Goal: Transaction & Acquisition: Download file/media

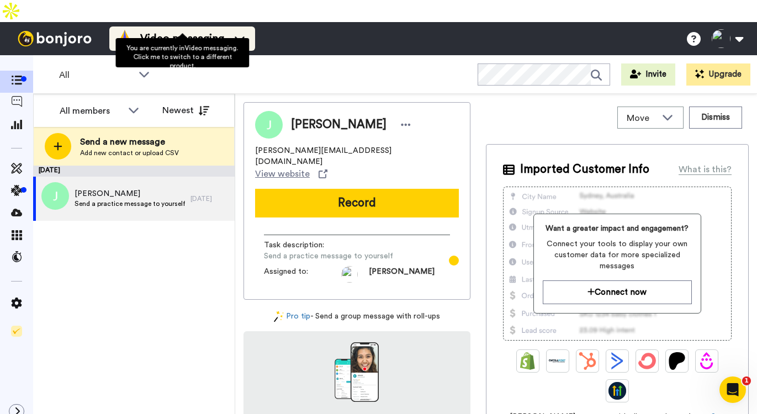
click at [187, 27] on li "Video messaging" at bounding box center [182, 38] width 146 height 24
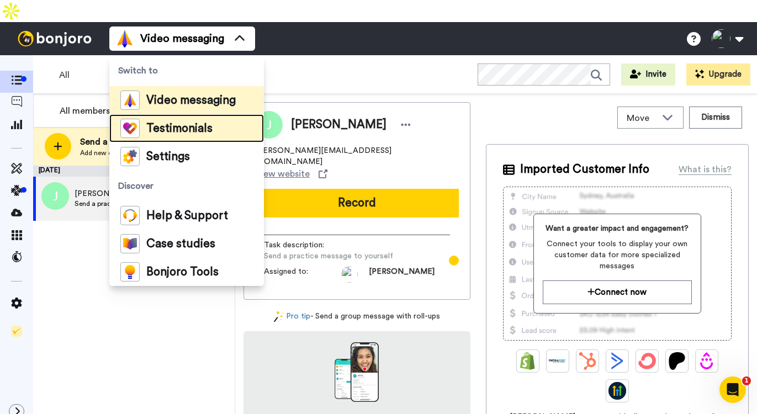
click at [176, 119] on div "Testimonials" at bounding box center [166, 128] width 92 height 19
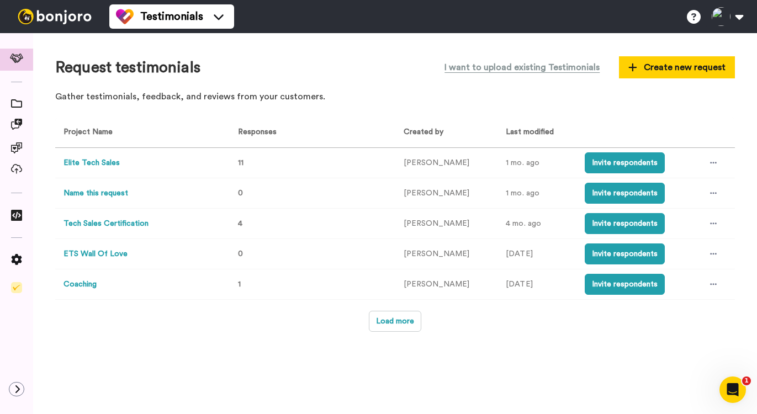
click at [100, 166] on button "Elite Tech Sales" at bounding box center [91, 163] width 56 height 12
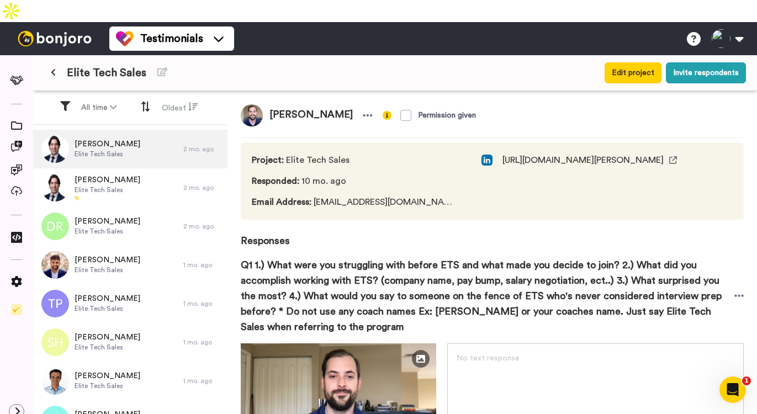
scroll to position [113, 0]
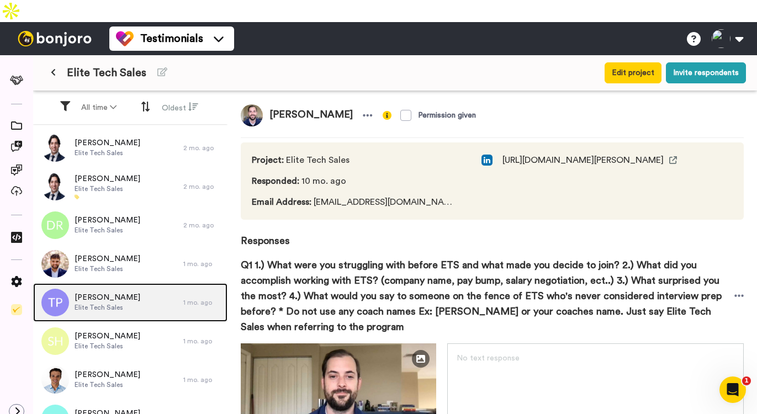
click at [152, 283] on div "[PERSON_NAME] Elite Tech Sales" at bounding box center [108, 302] width 150 height 39
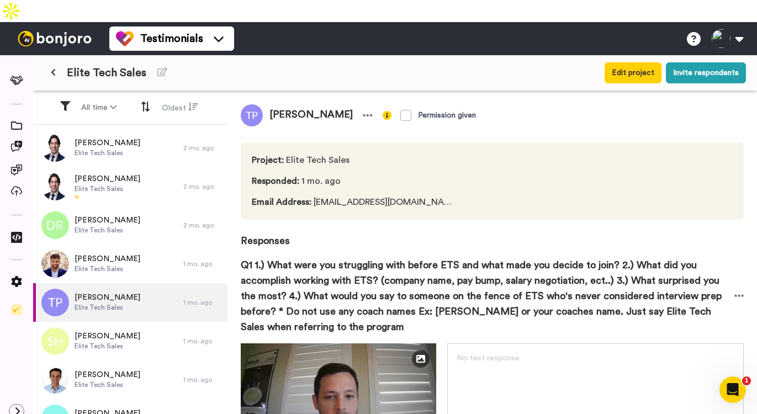
click at [744, 274] on div "[PERSON_NAME] Permission given Project : Elite Tech Sales Responded : 1 mo. ago…" at bounding box center [491, 265] width 529 height 348
click at [741, 295] on icon at bounding box center [738, 296] width 9 height 2
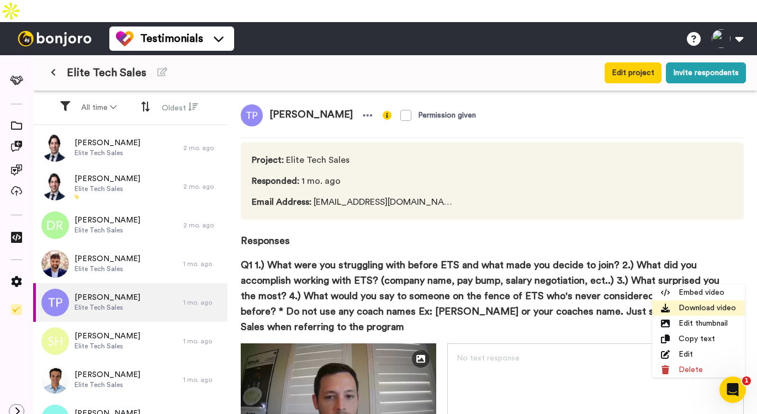
click at [705, 311] on li "Download video" at bounding box center [698, 307] width 93 height 15
